Goal: Task Accomplishment & Management: Manage account settings

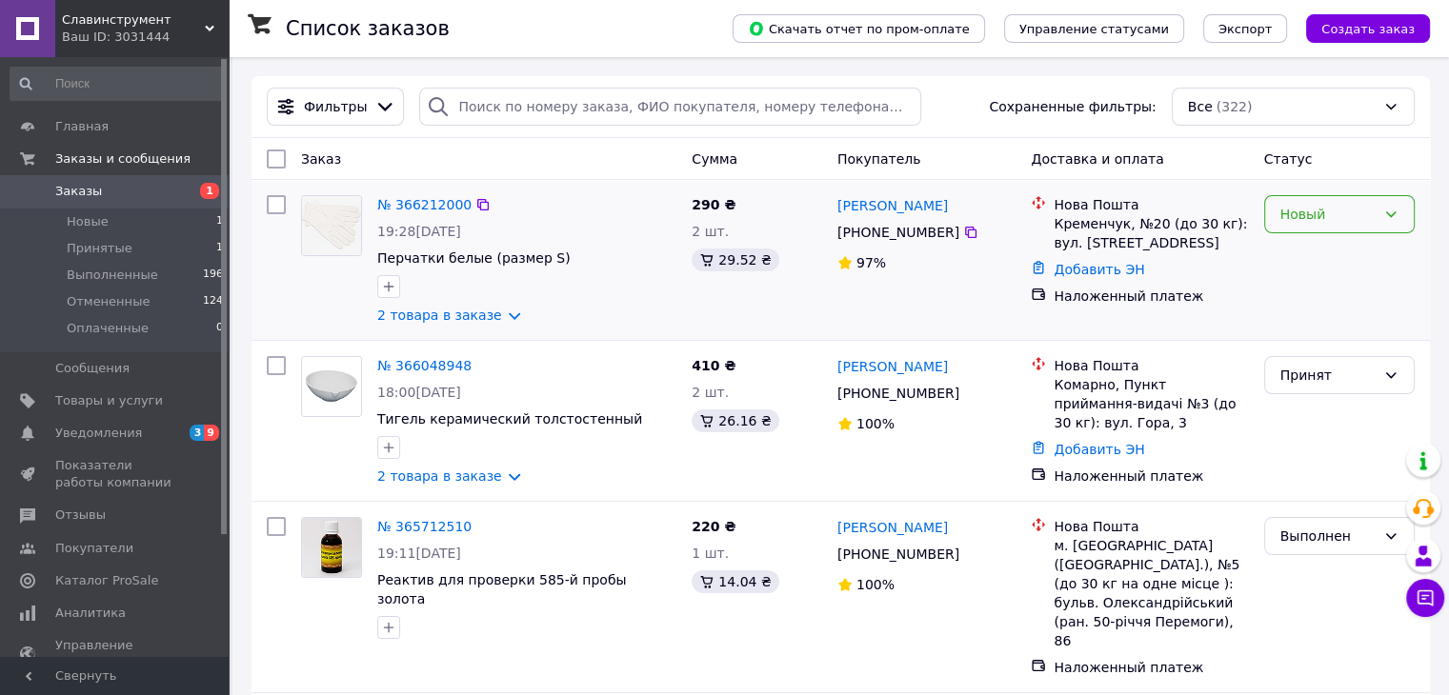
click at [1292, 216] on div "Новый" at bounding box center [1327, 214] width 95 height 21
click at [1343, 221] on div "Новый" at bounding box center [1327, 214] width 95 height 21
click at [1333, 252] on li "Принят" at bounding box center [1338, 256] width 149 height 34
click at [449, 210] on link "№ 366212000" at bounding box center [424, 204] width 94 height 15
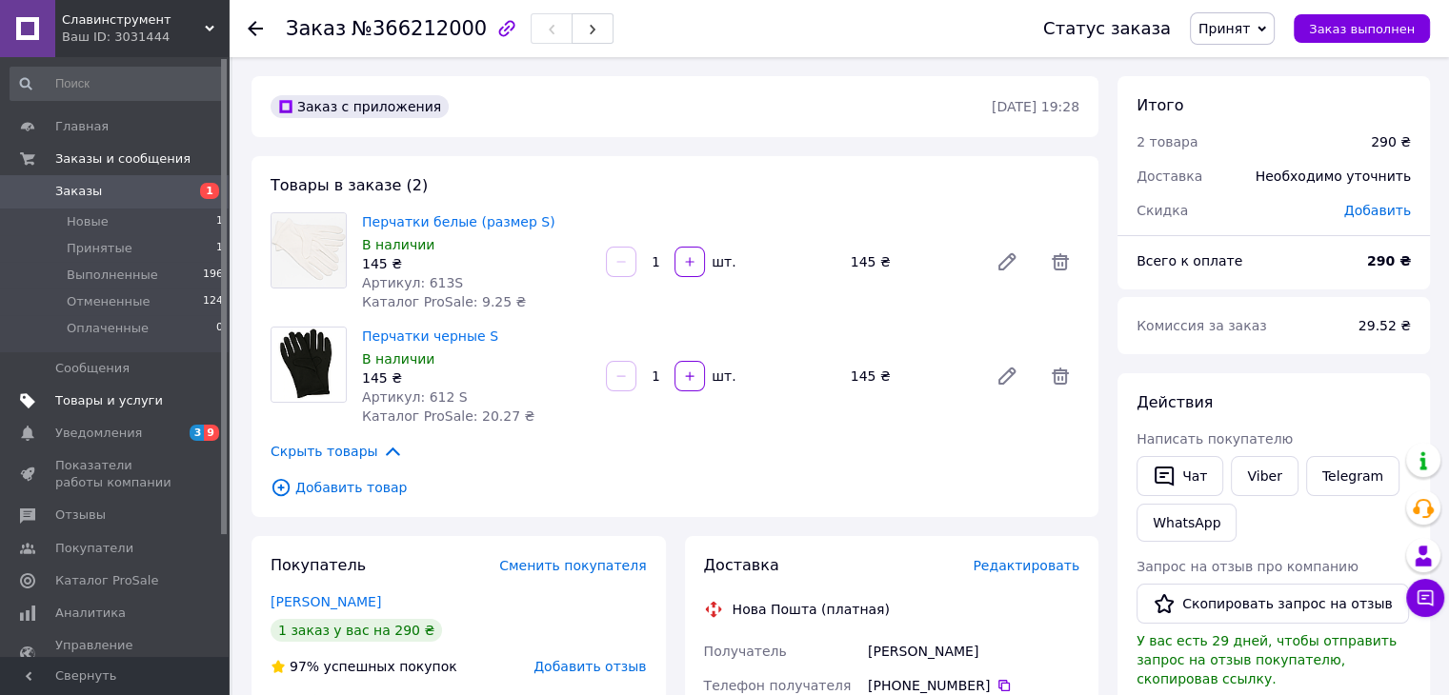
click at [87, 407] on span "Товары и услуги" at bounding box center [109, 400] width 108 height 17
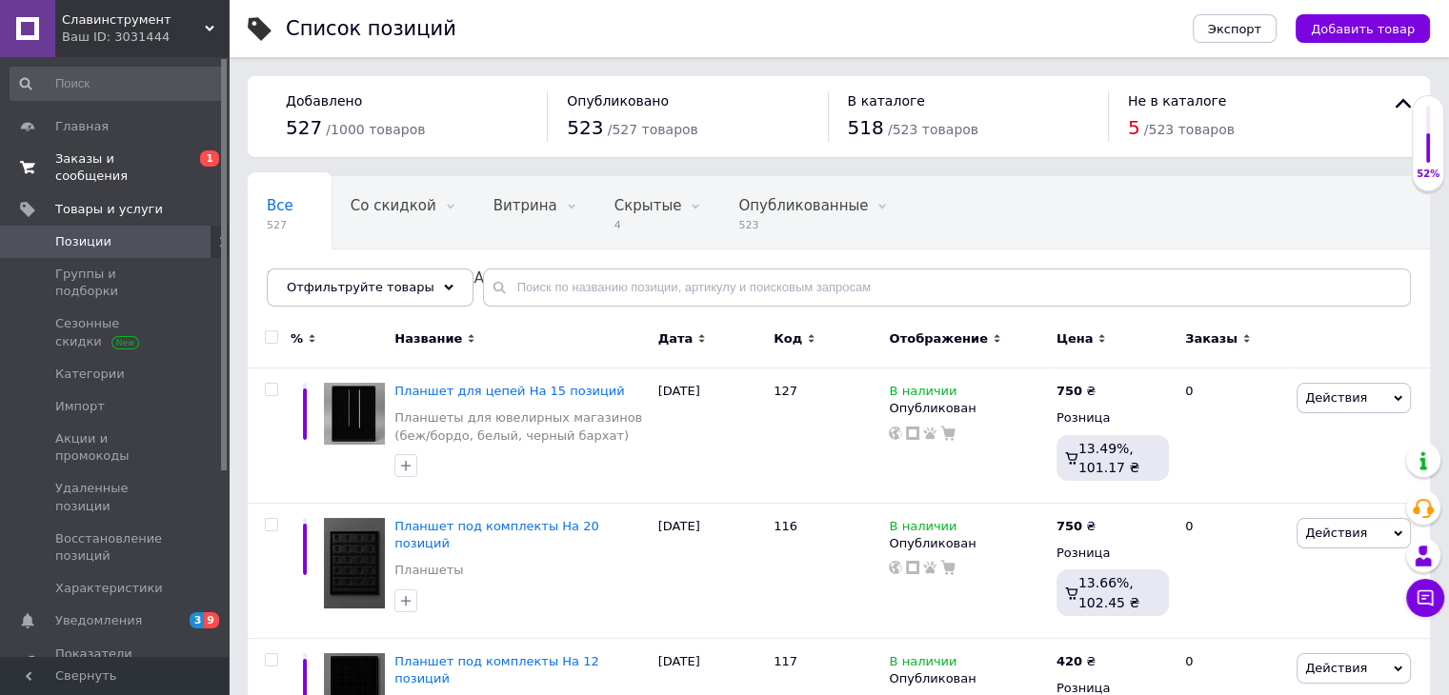
click at [70, 148] on link "Заказы и сообщения 0 1" at bounding box center [117, 168] width 234 height 50
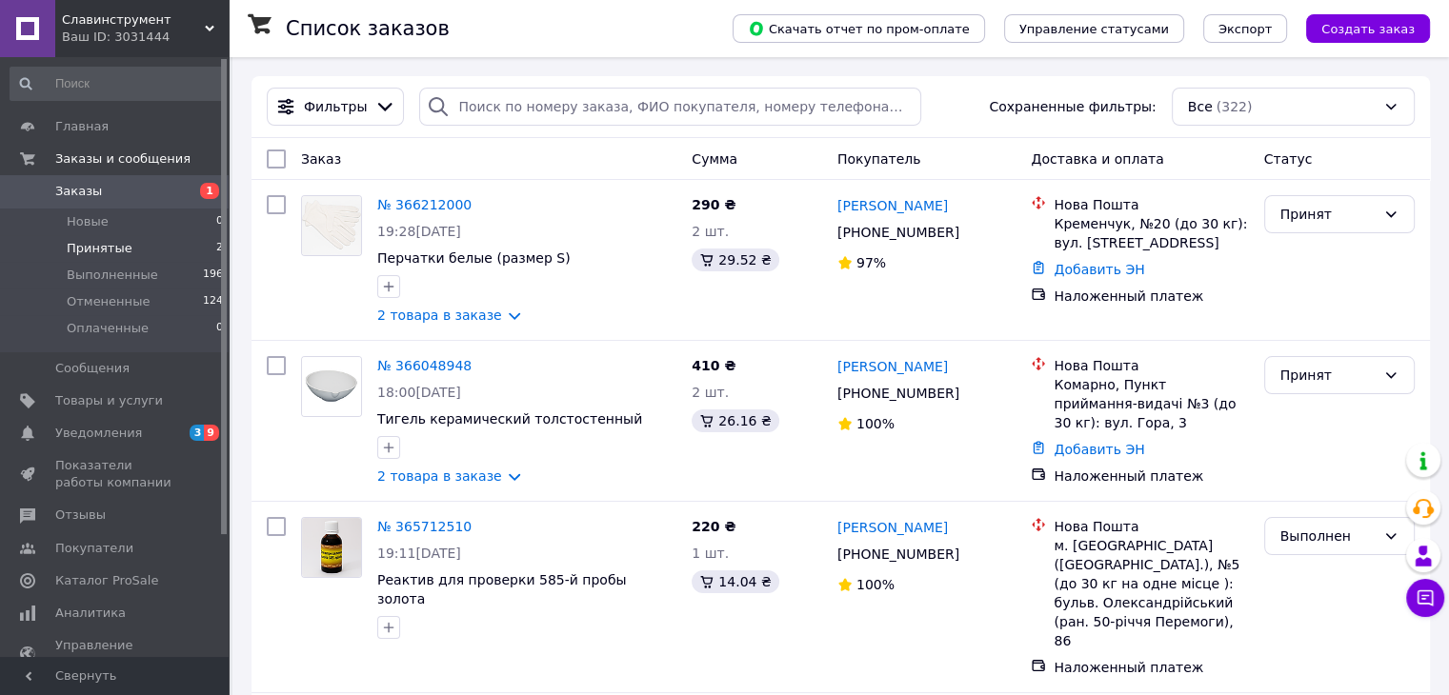
click at [91, 247] on span "Принятые" at bounding box center [100, 248] width 66 height 17
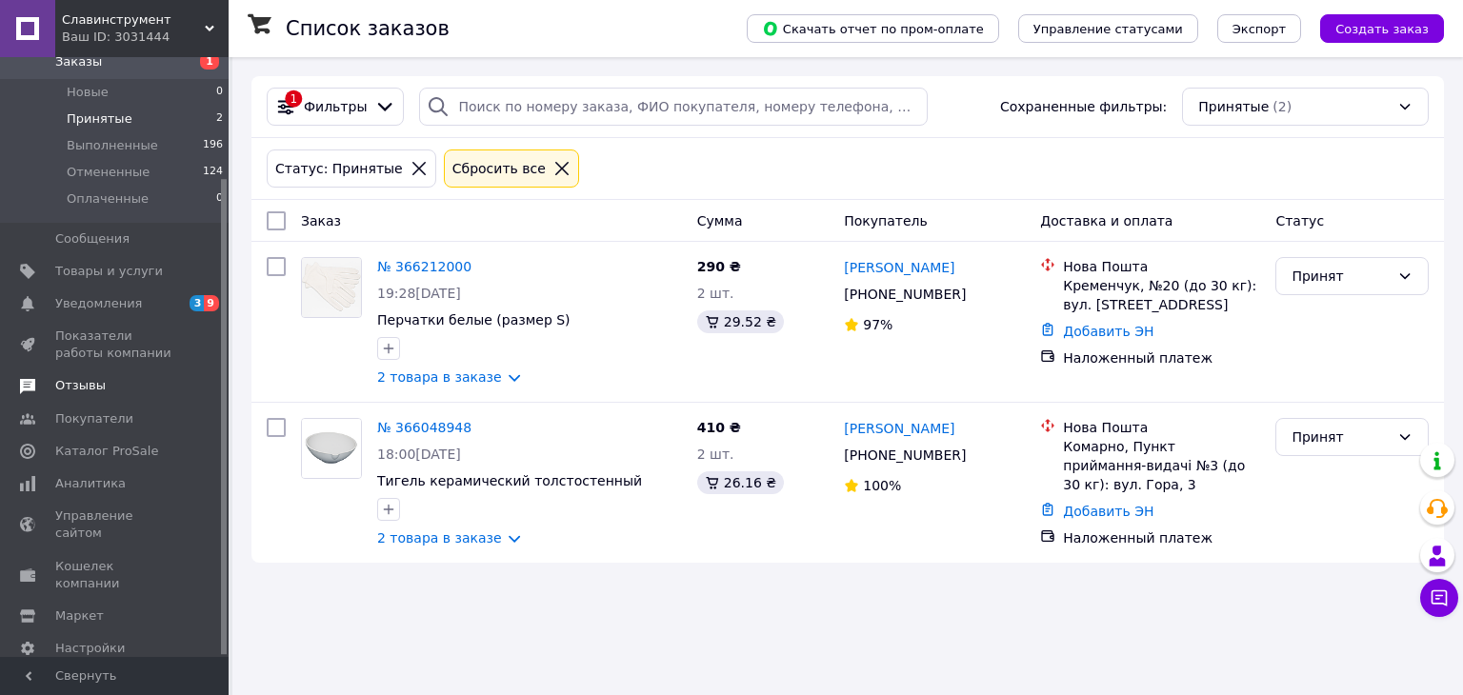
scroll to position [152, 0]
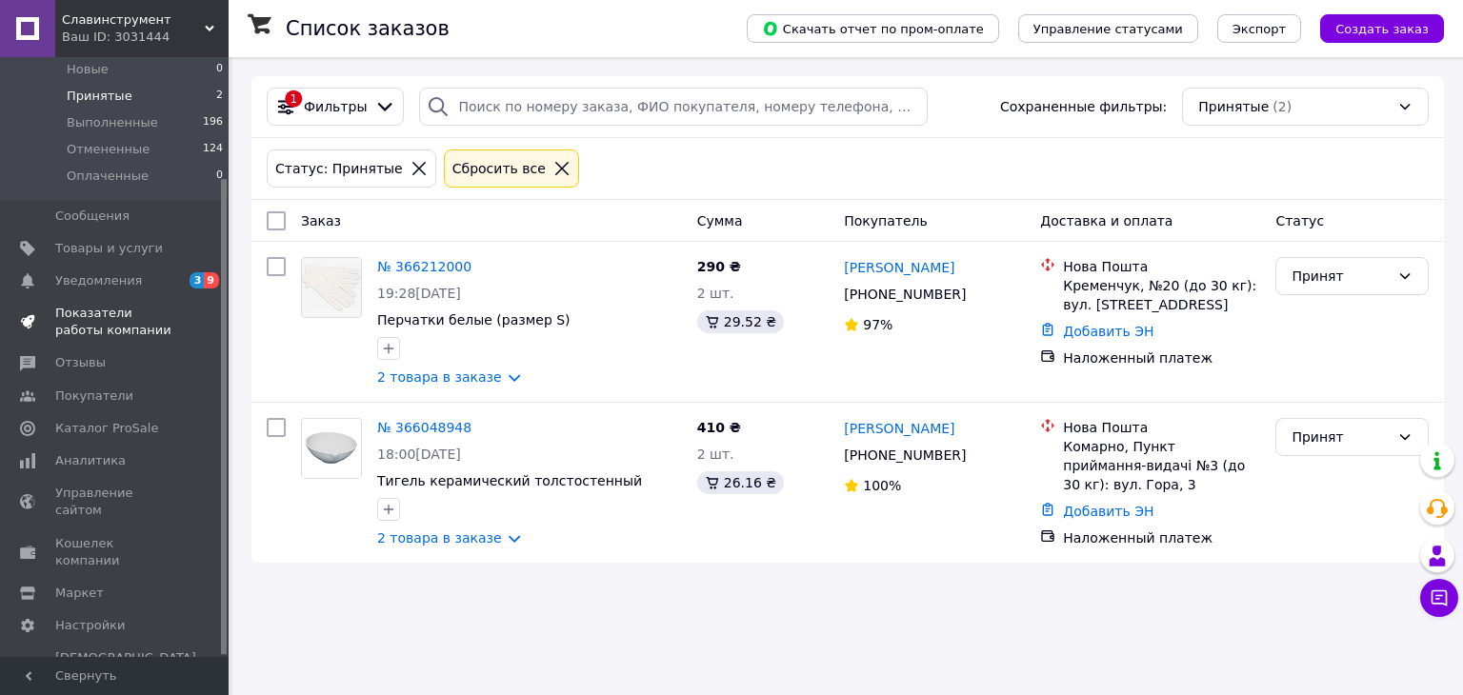
click at [91, 322] on span "Показатели работы компании" at bounding box center [115, 322] width 121 height 34
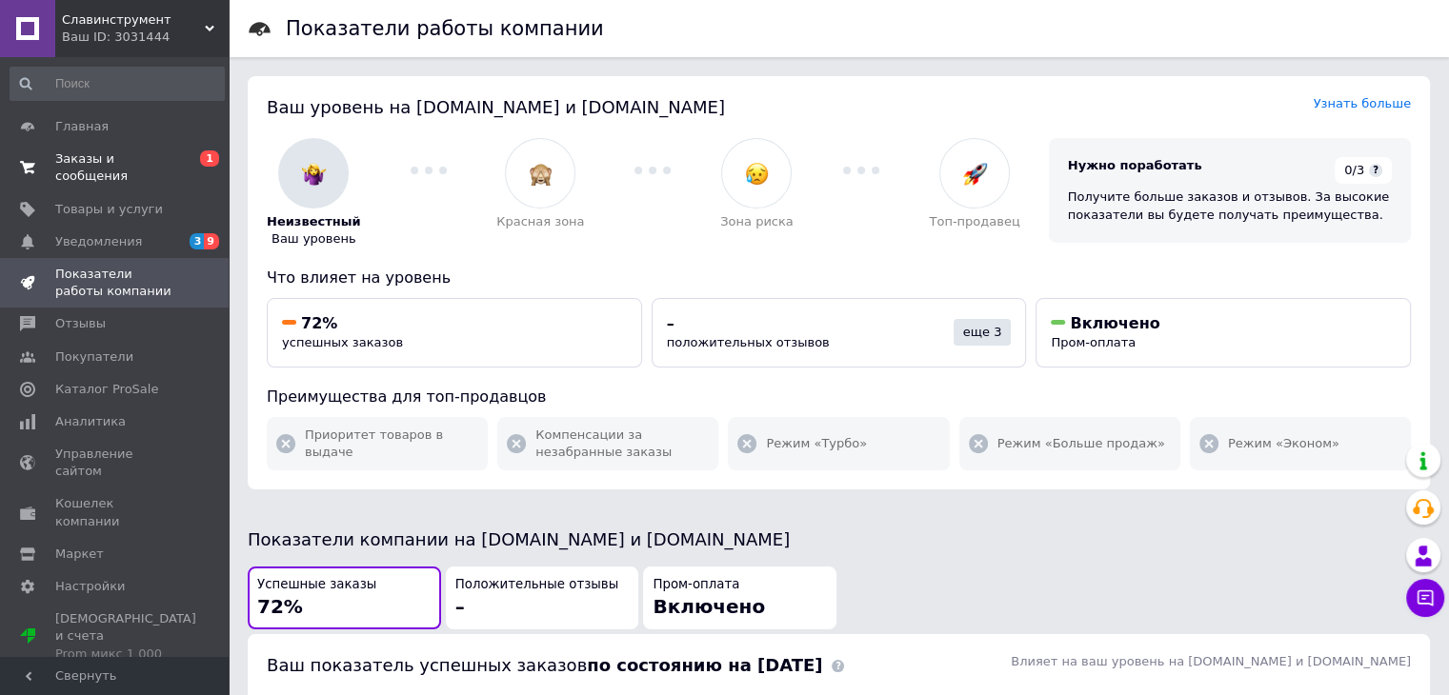
click at [76, 161] on span "Заказы и сообщения" at bounding box center [115, 167] width 121 height 34
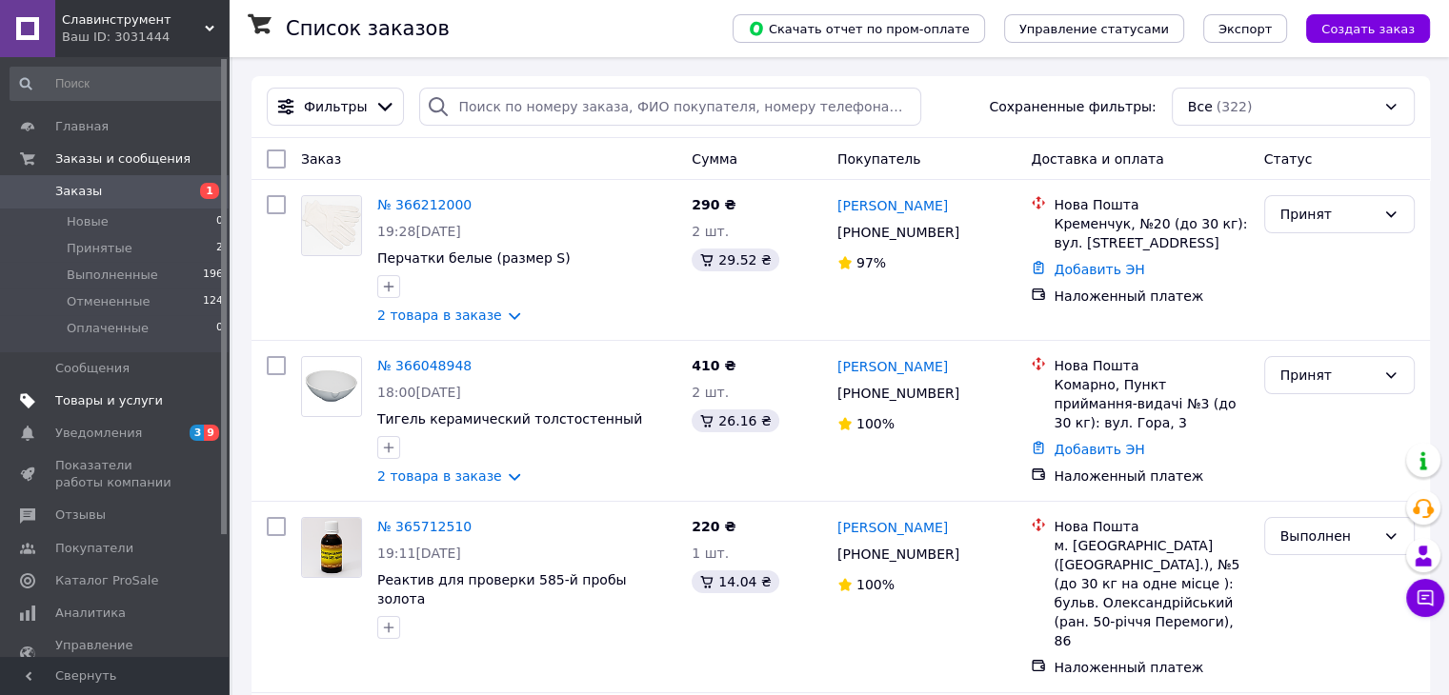
click at [95, 394] on span "Товары и услуги" at bounding box center [109, 400] width 108 height 17
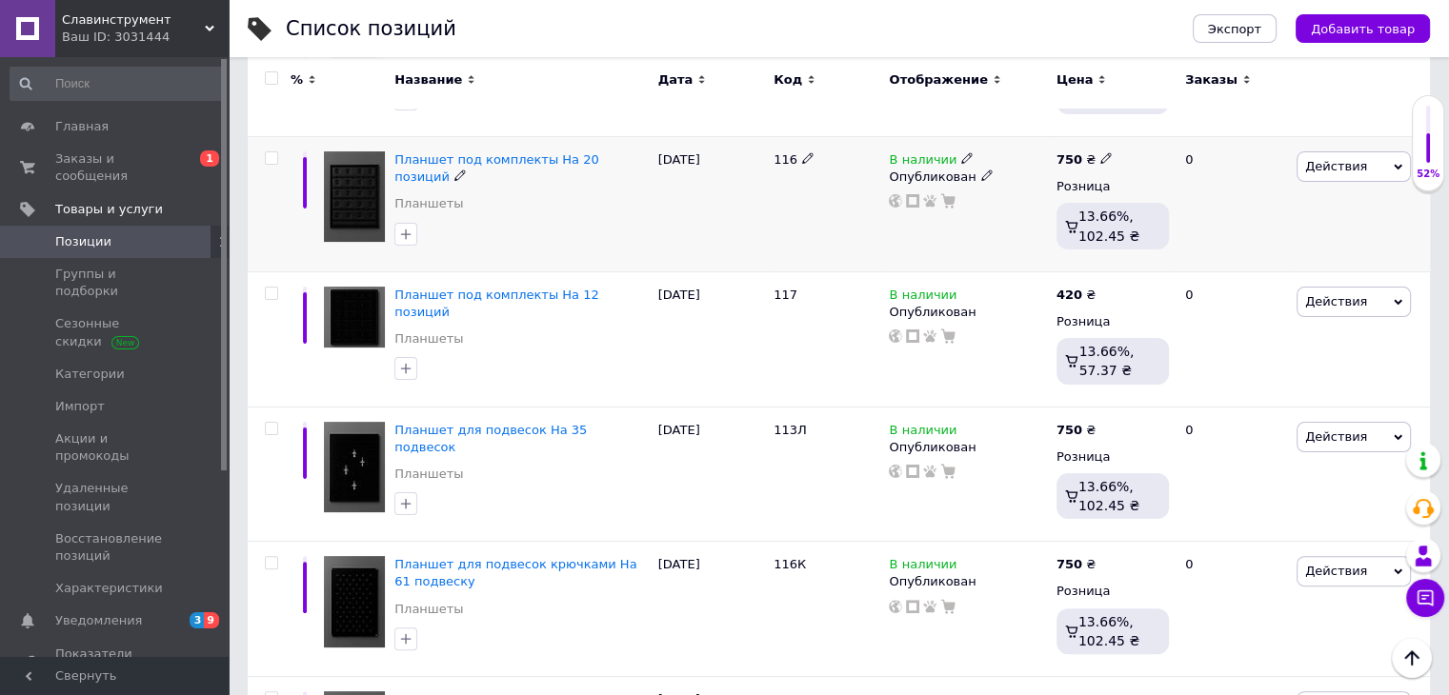
scroll to position [381, 0]
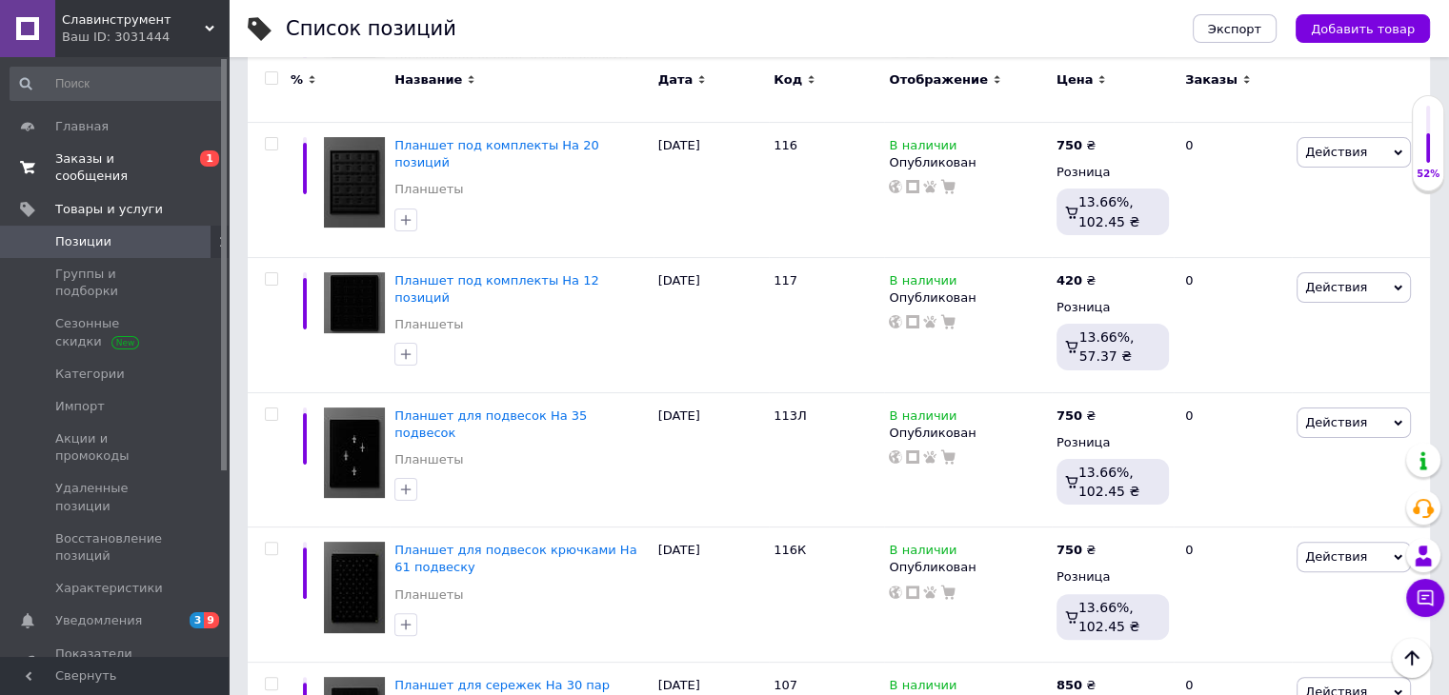
click at [137, 151] on span "Заказы и сообщения" at bounding box center [115, 167] width 121 height 34
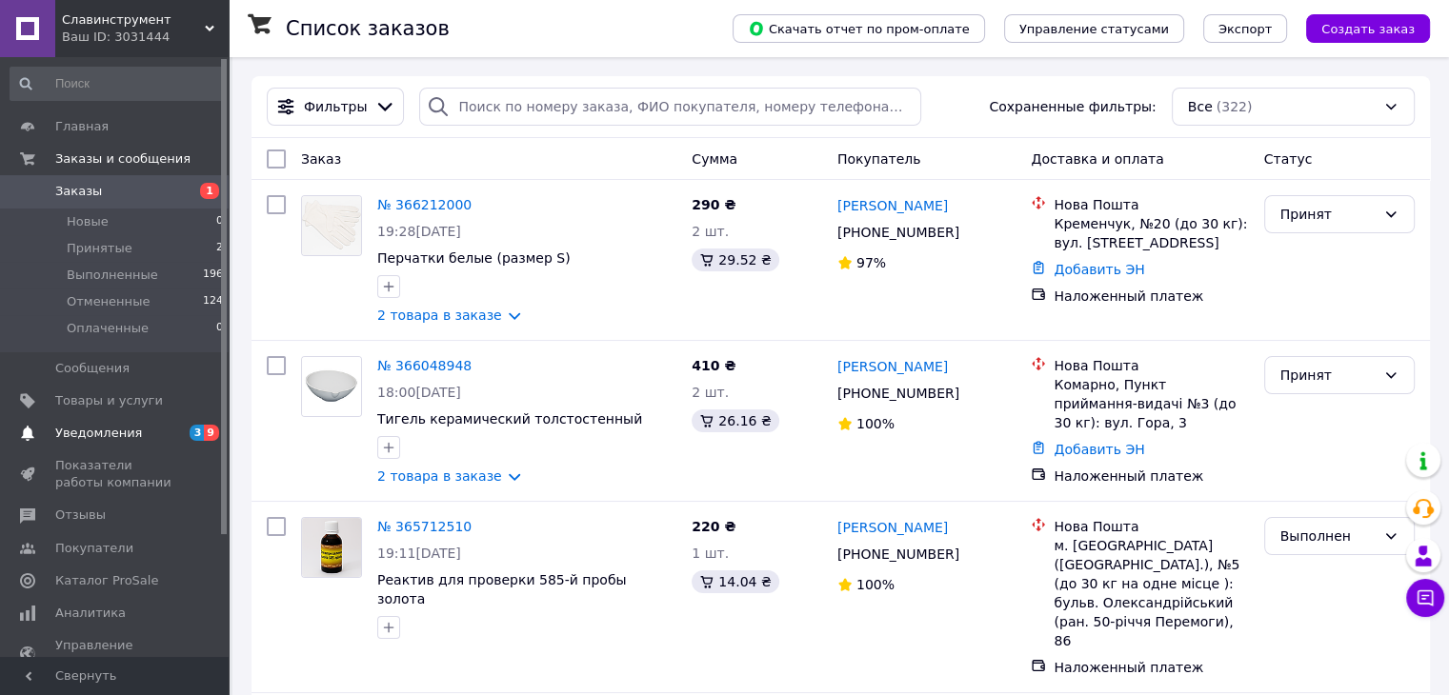
click at [121, 430] on span "Уведомления" at bounding box center [98, 433] width 87 height 17
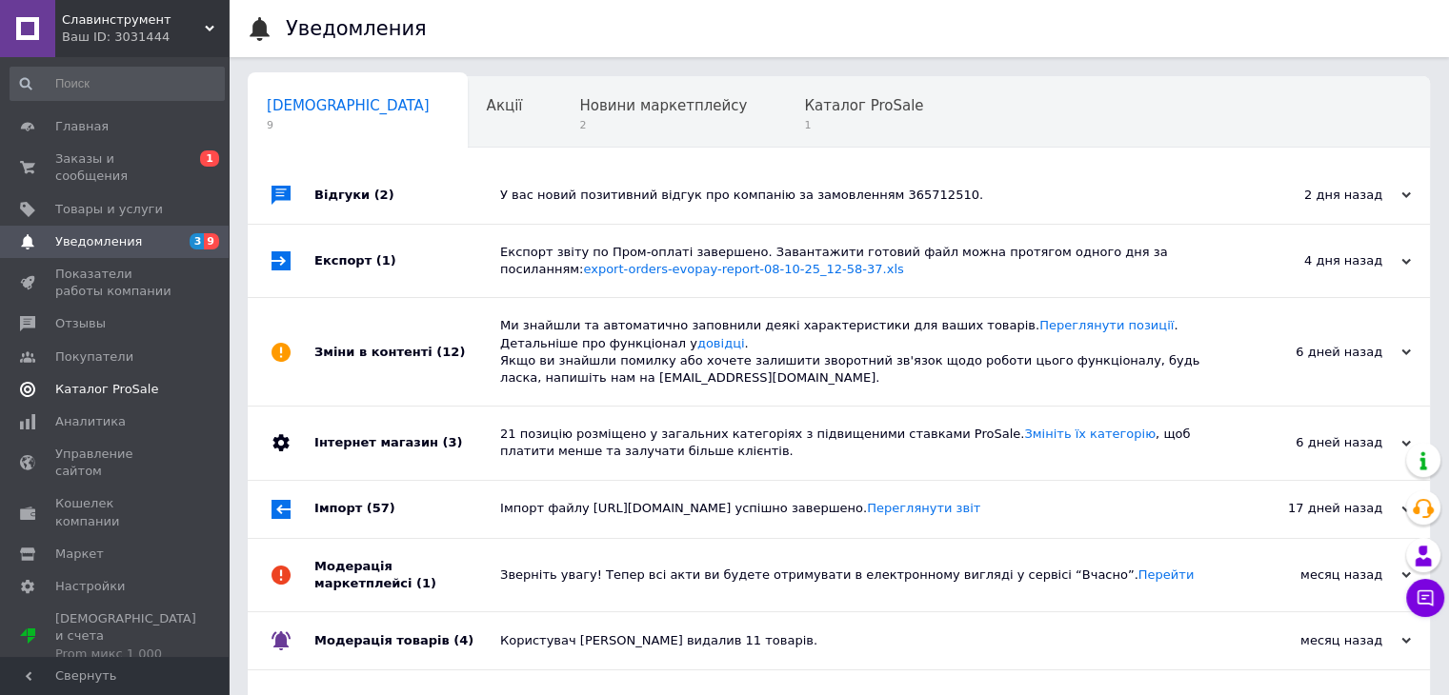
click at [108, 381] on span "Каталог ProSale" at bounding box center [106, 389] width 103 height 17
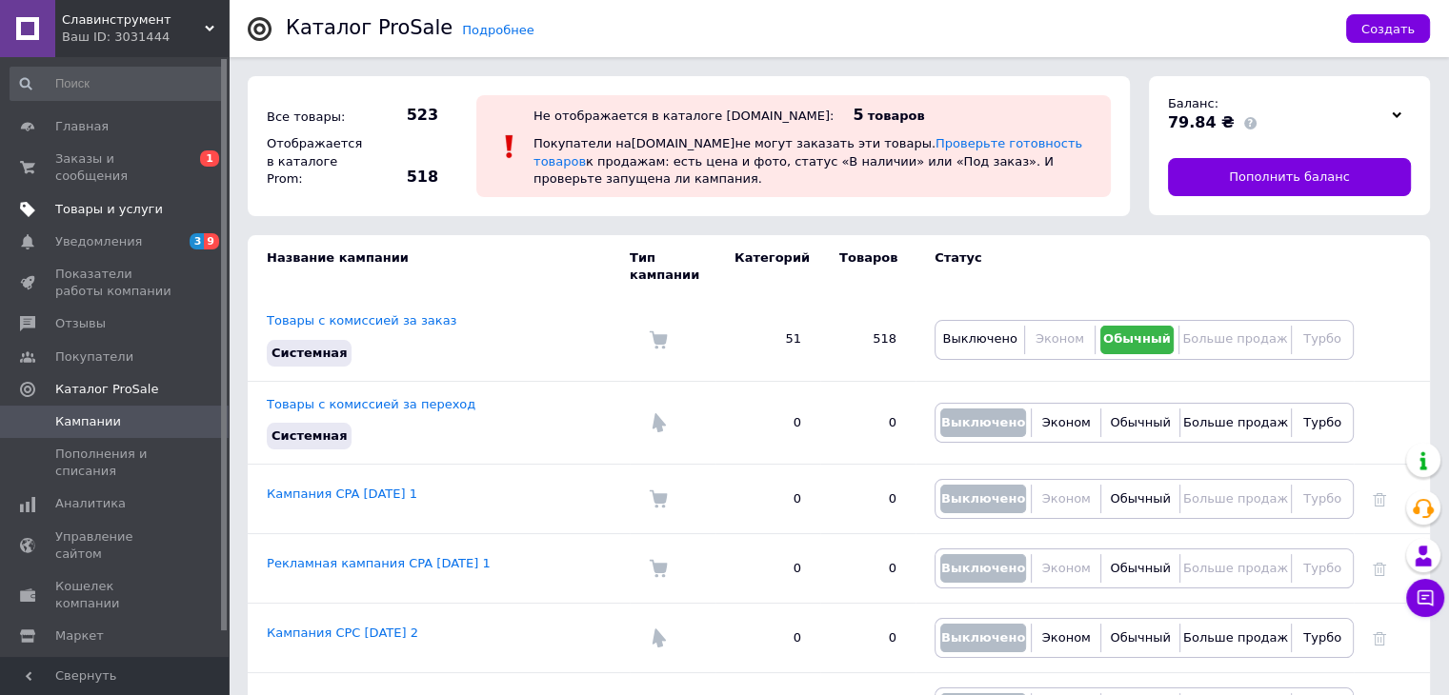
click at [66, 201] on span "Товары и услуги" at bounding box center [109, 209] width 108 height 17
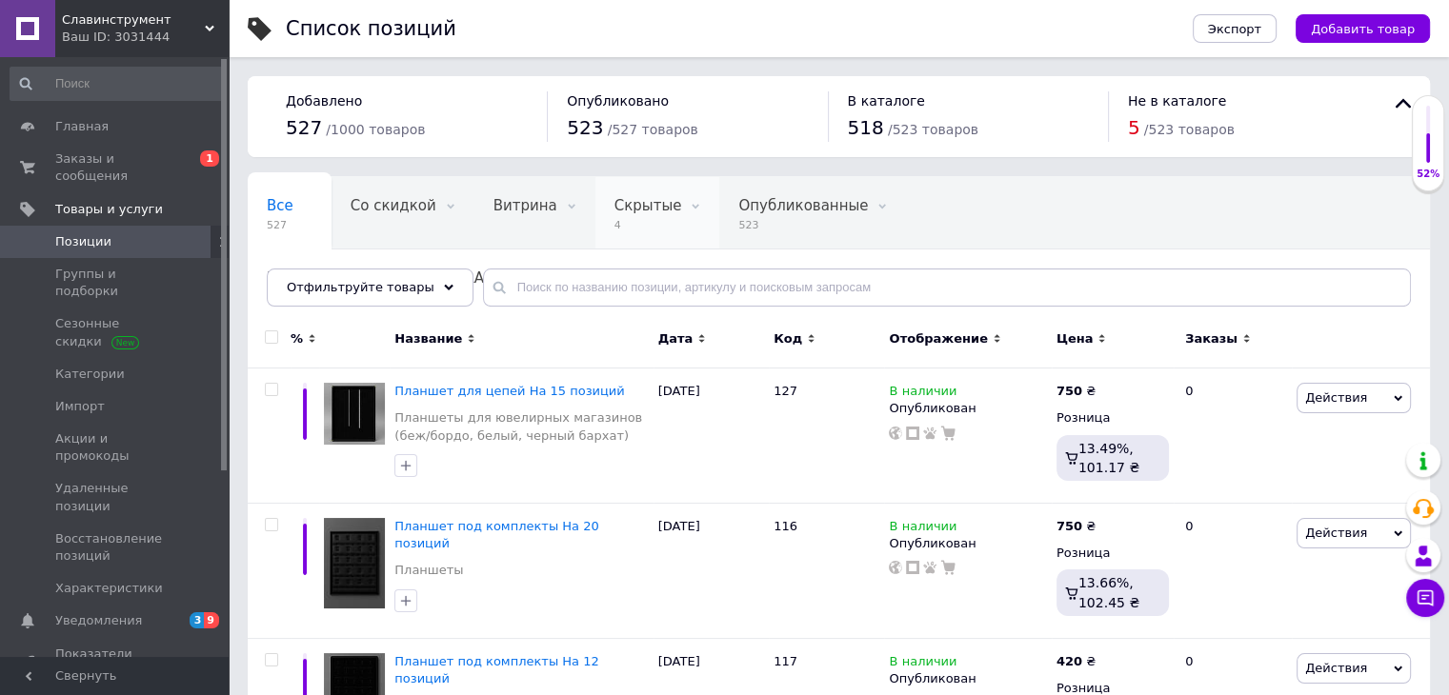
click at [637, 216] on div "Скрытые 4" at bounding box center [657, 213] width 125 height 72
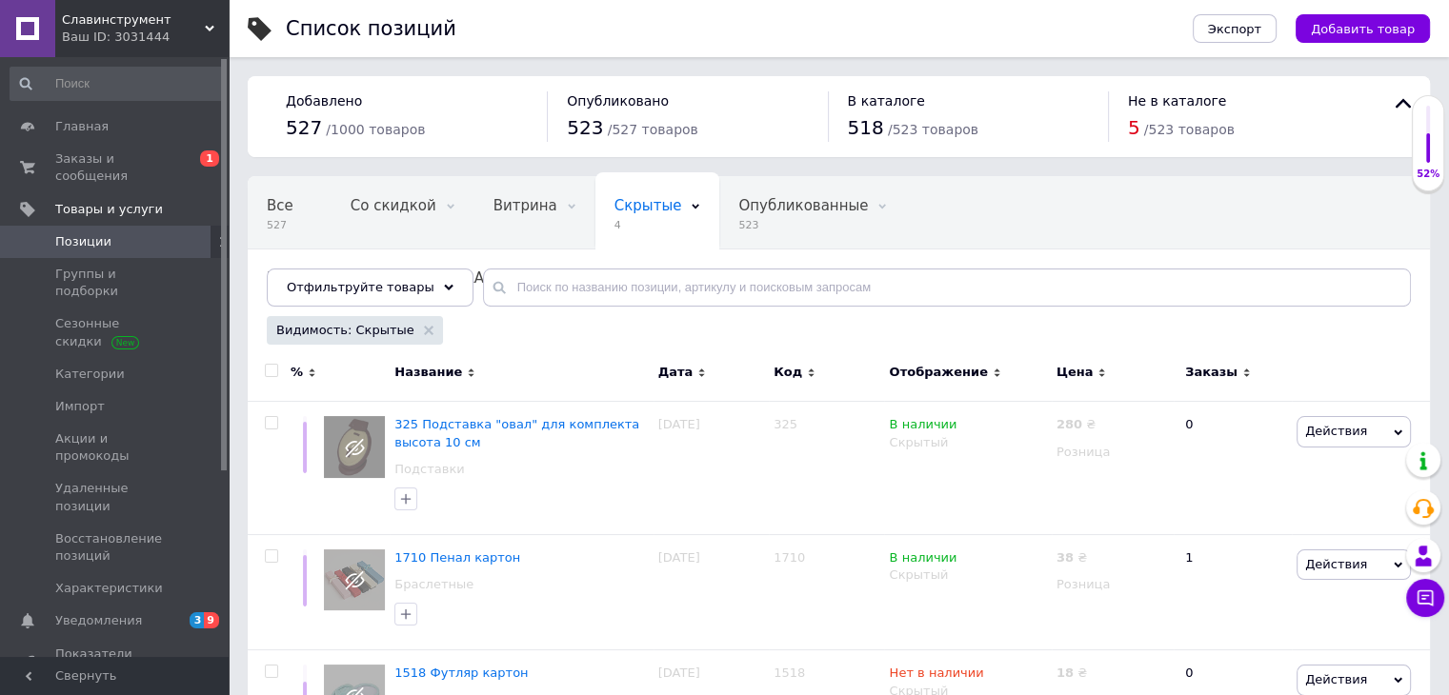
click at [913, 130] on span "/ 523 товаров" at bounding box center [933, 129] width 90 height 15
click at [580, 270] on span "Не показываются в [GEOGRAPHIC_DATA]..." at bounding box center [423, 278] width 313 height 17
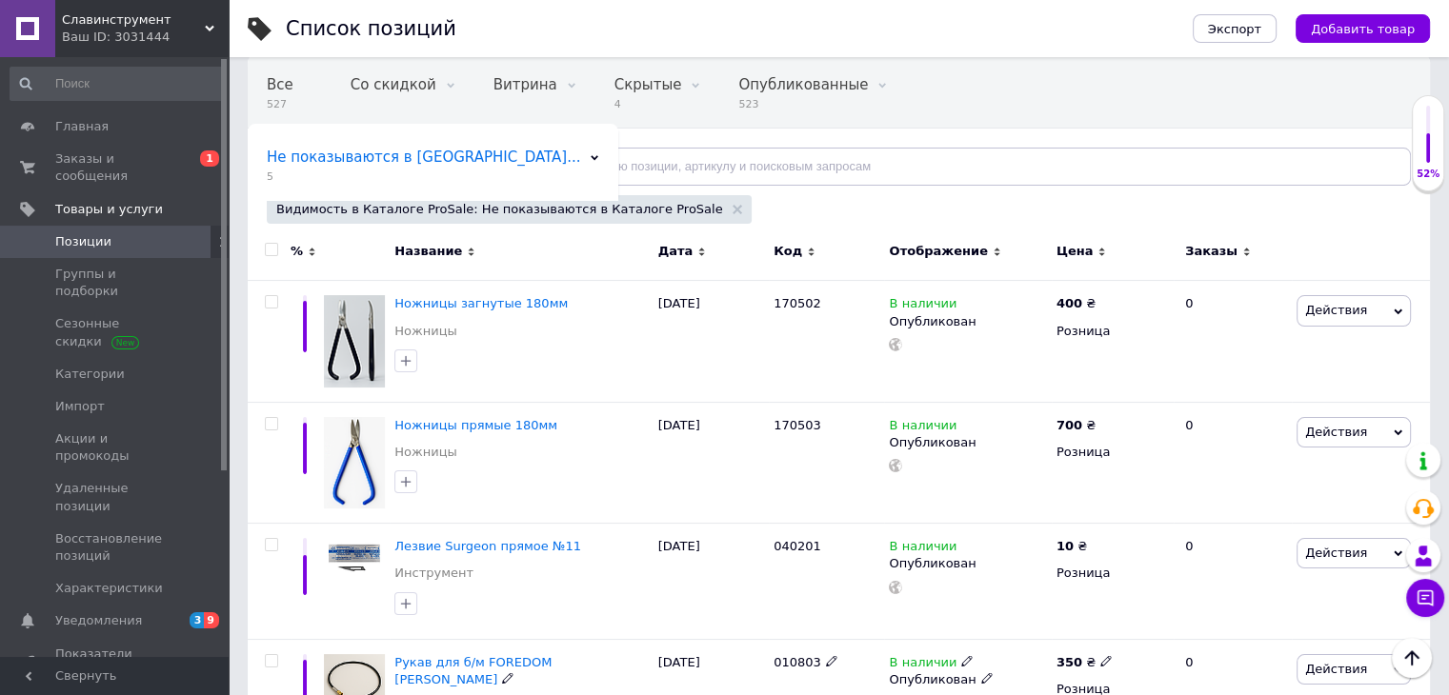
scroll to position [45, 0]
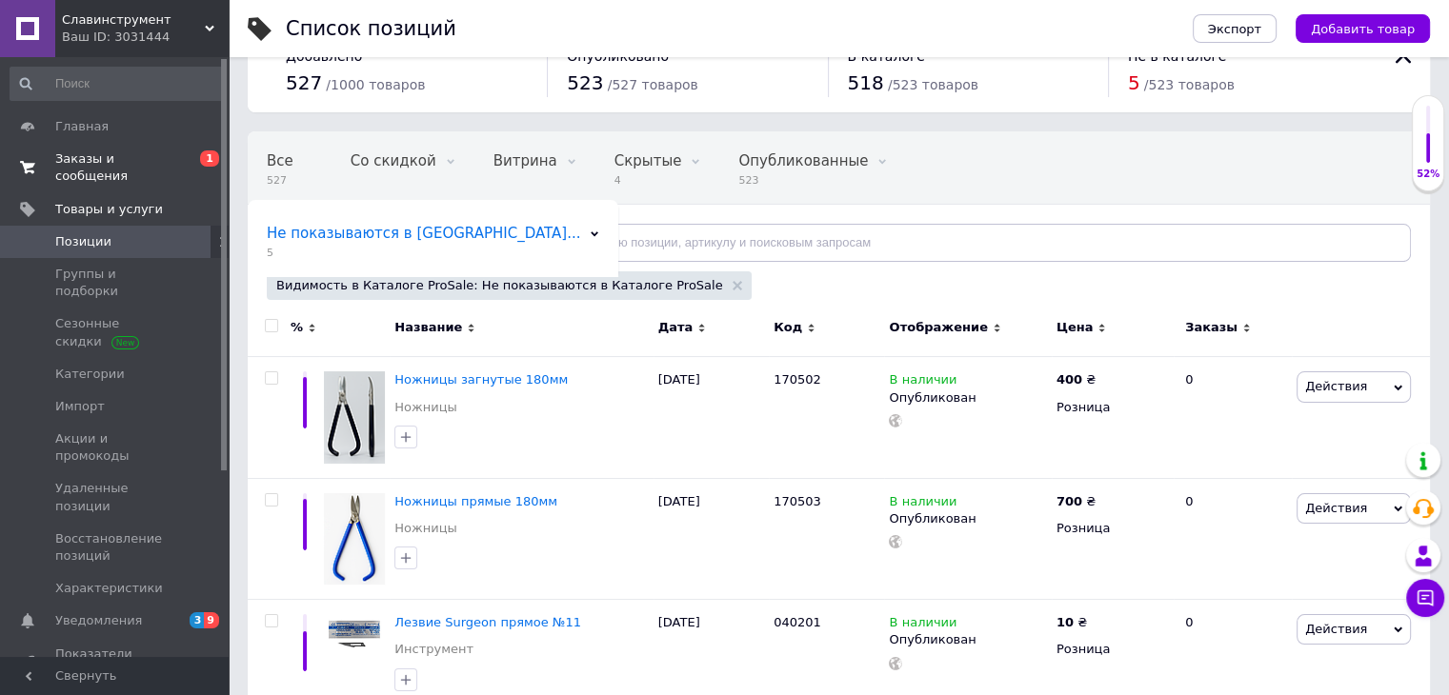
click at [120, 169] on link "Заказы и сообщения 0 1" at bounding box center [117, 168] width 234 height 50
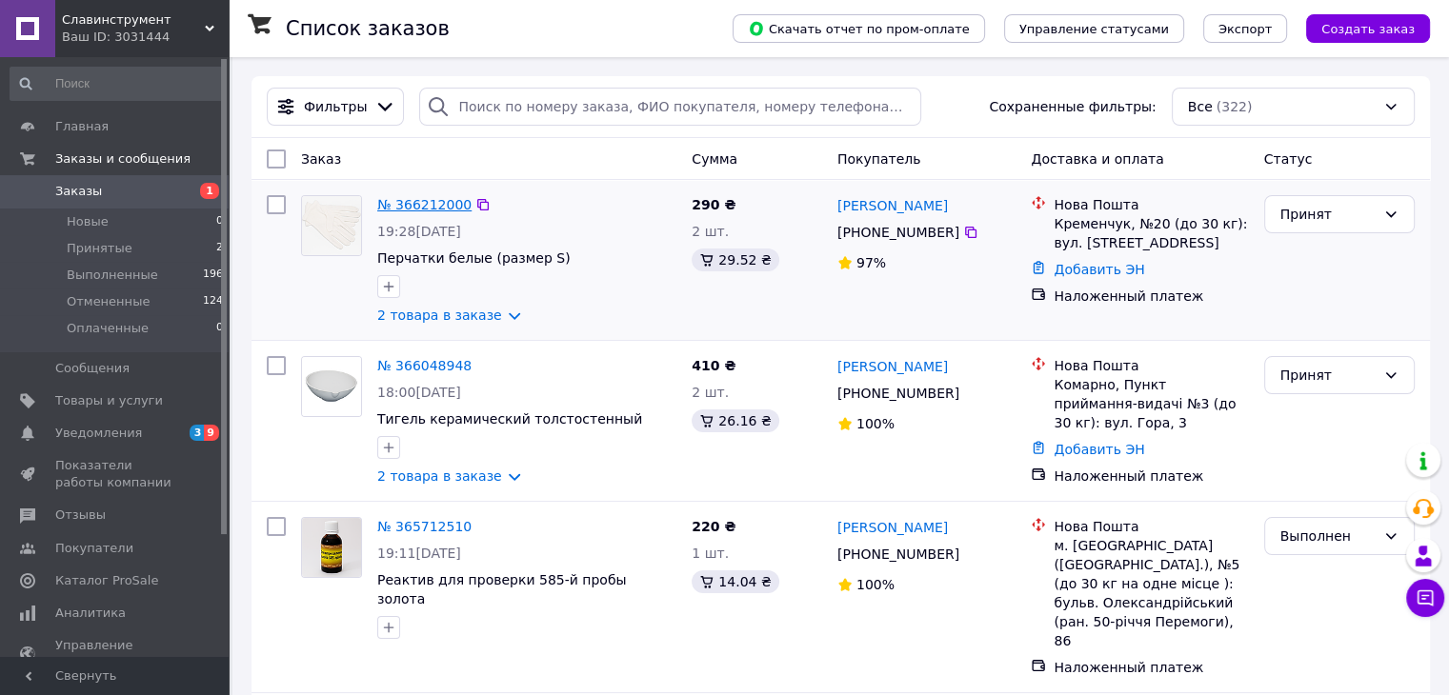
click at [411, 207] on link "№ 366212000" at bounding box center [424, 204] width 94 height 15
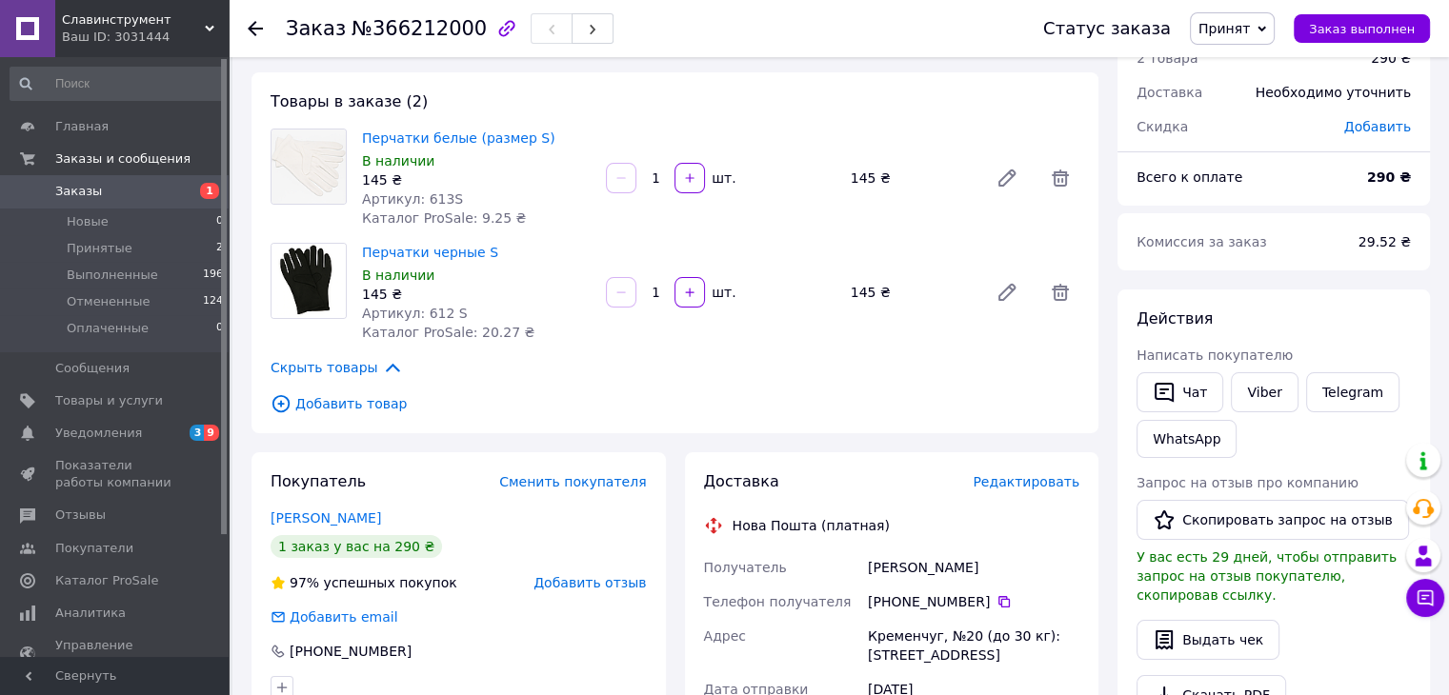
scroll to position [95, 0]
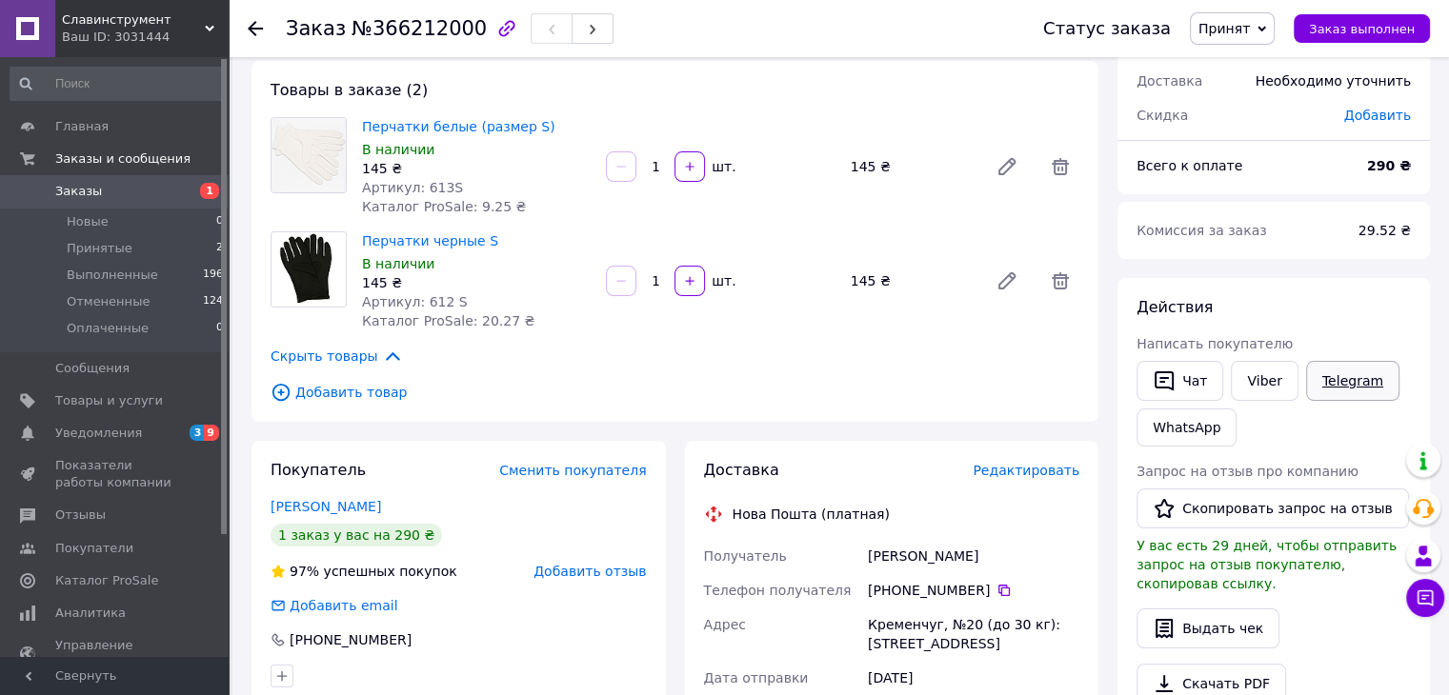
click at [1326, 380] on link "Telegram" at bounding box center [1352, 381] width 93 height 40
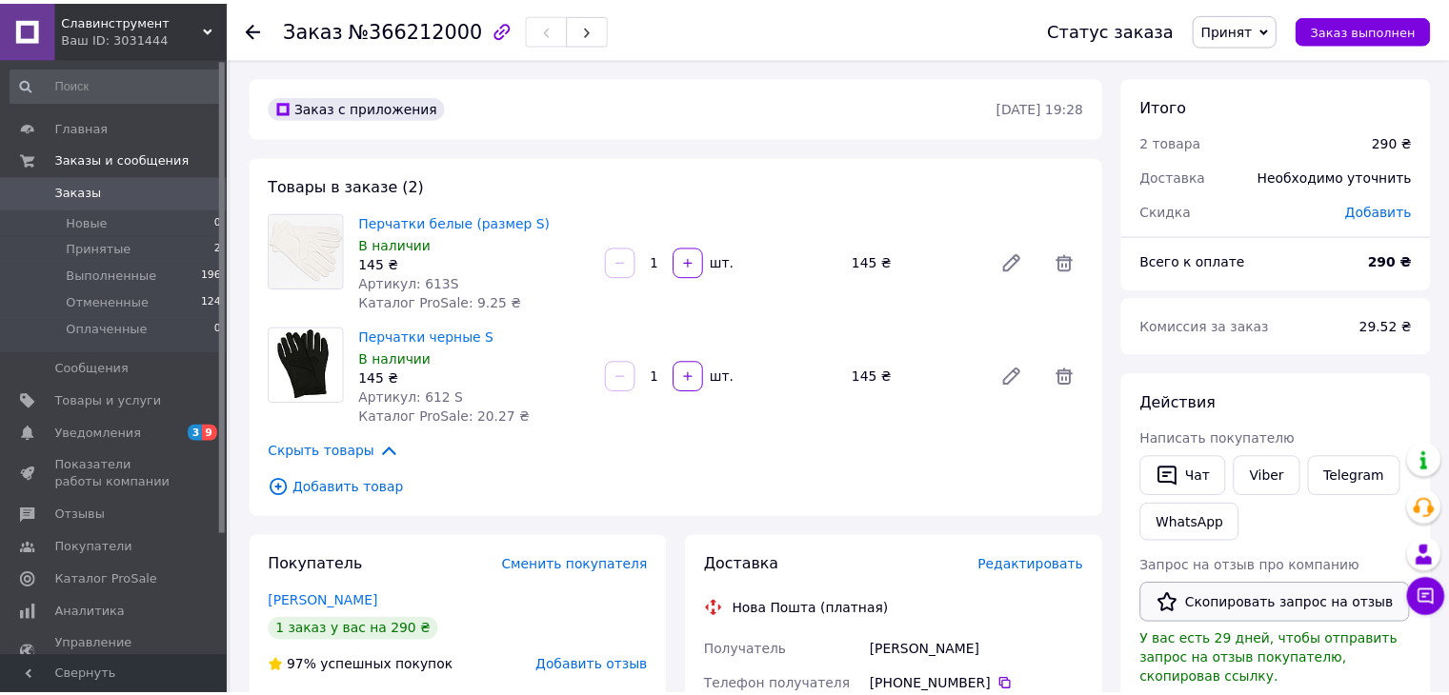
scroll to position [95, 0]
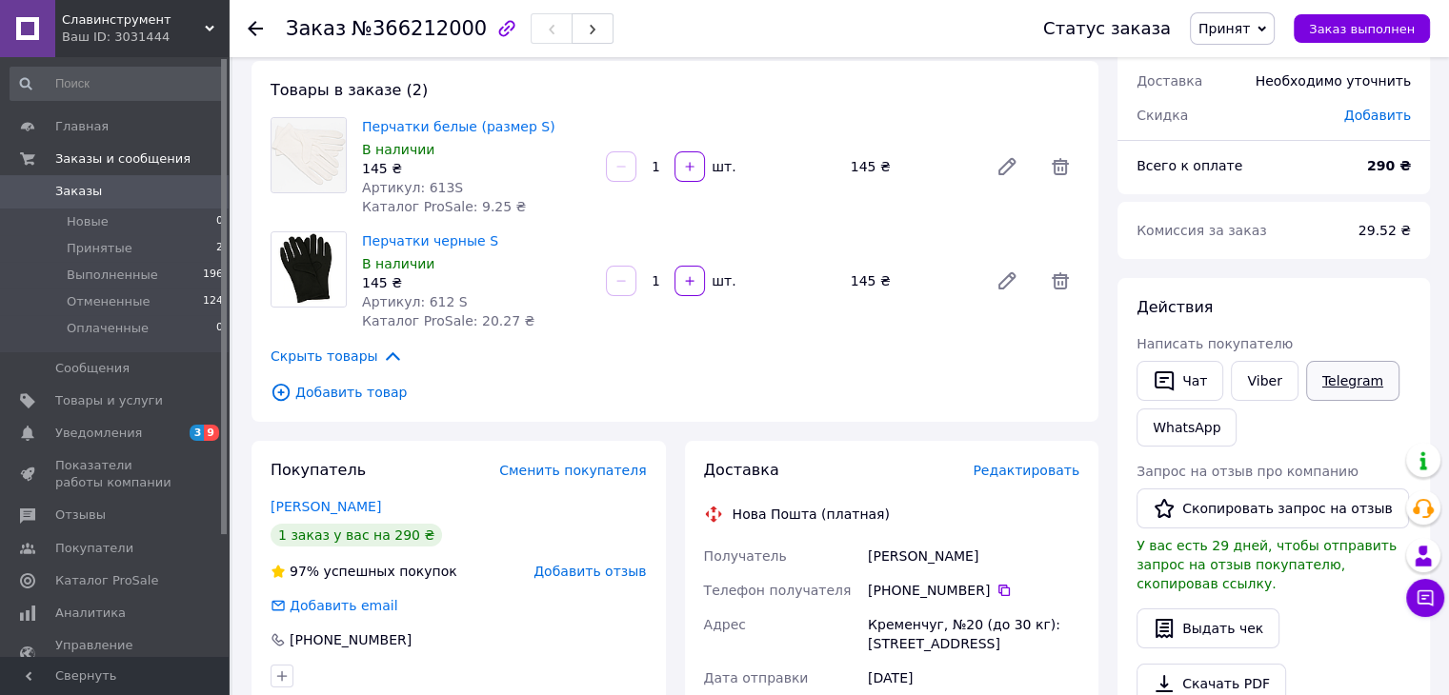
click at [1322, 380] on link "Telegram" at bounding box center [1352, 381] width 93 height 40
